Goal: Task Accomplishment & Management: Manage account settings

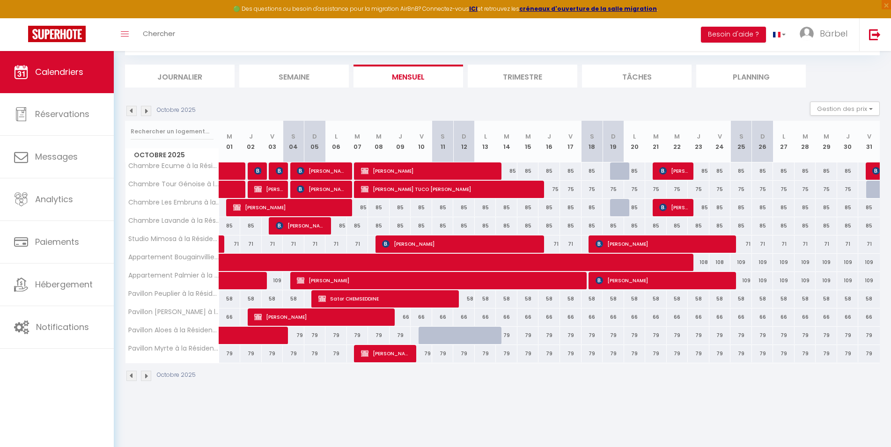
scroll to position [51, 0]
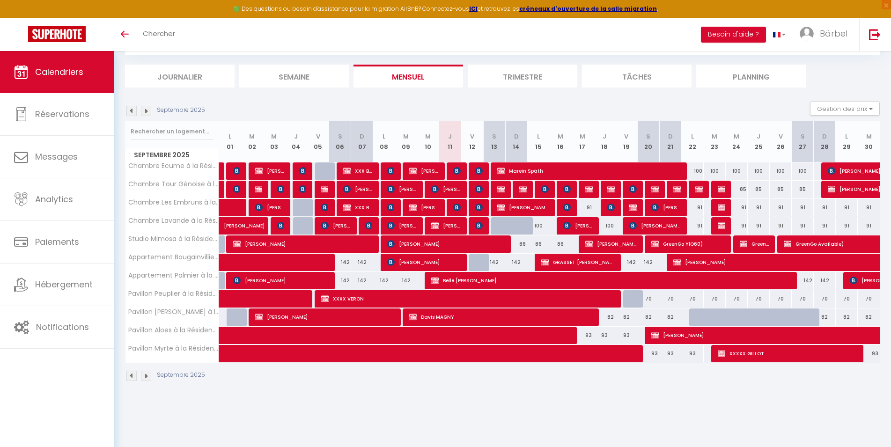
click at [833, 167] on img at bounding box center [831, 170] width 7 height 7
select select "OK"
select select "0"
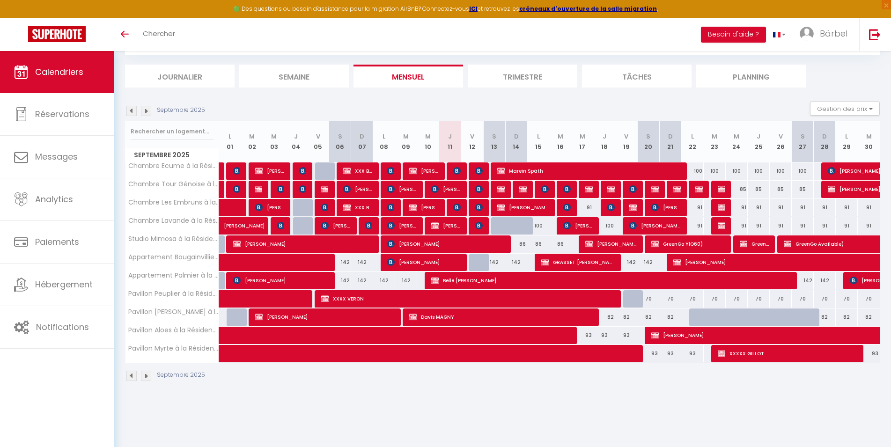
select select "1"
select select
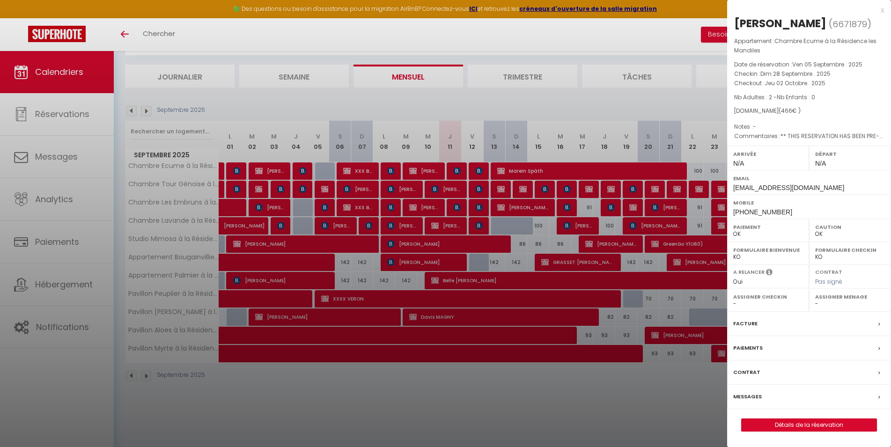
click at [881, 10] on div "x" at bounding box center [805, 10] width 157 height 11
